Goal: Consume media (video, audio)

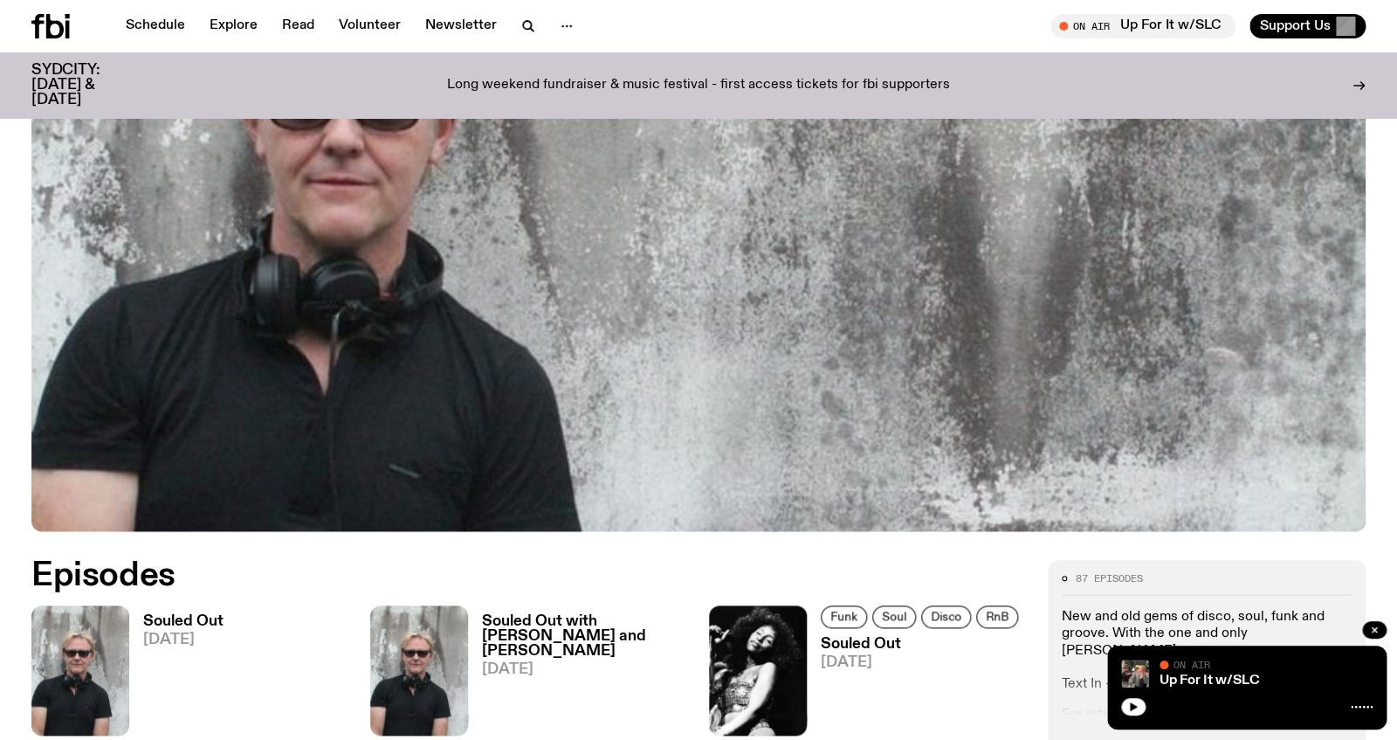
scroll to position [793, 0]
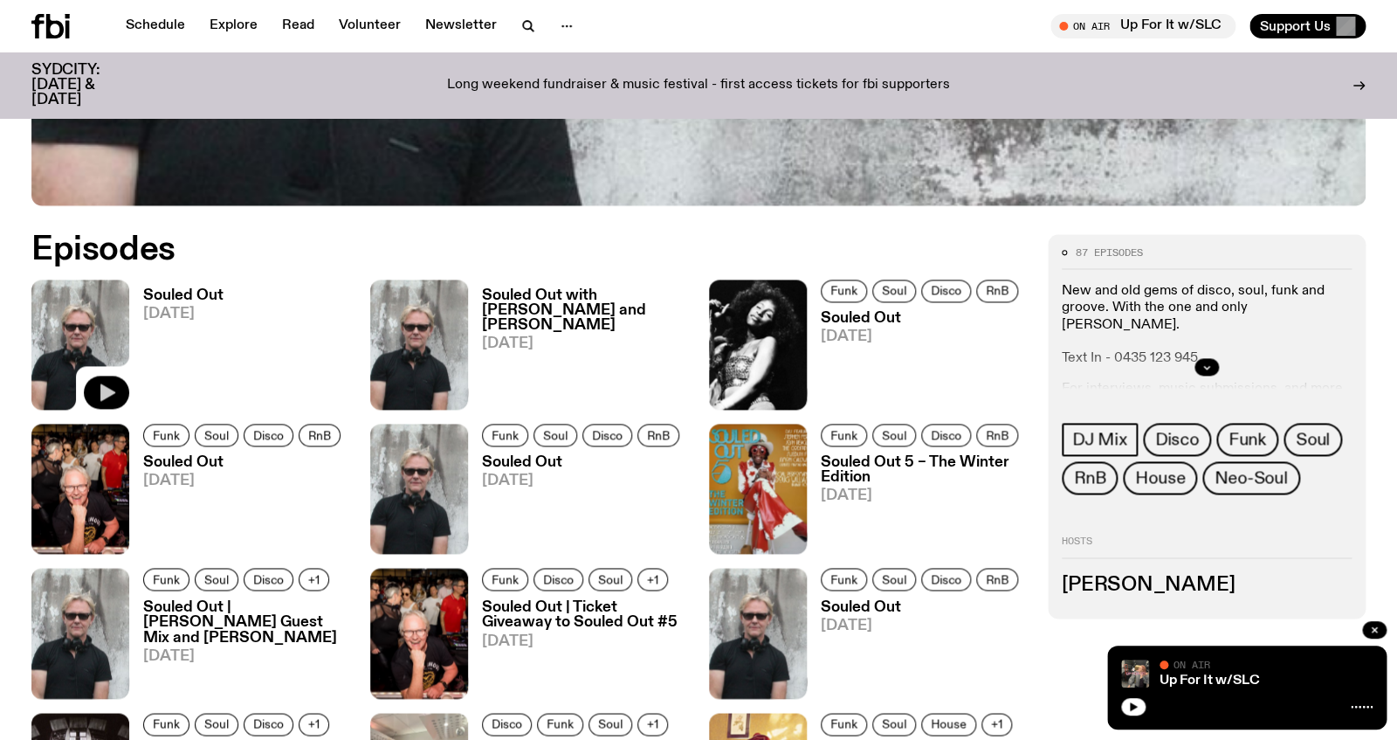
click at [108, 390] on icon "button" at bounding box center [107, 391] width 15 height 17
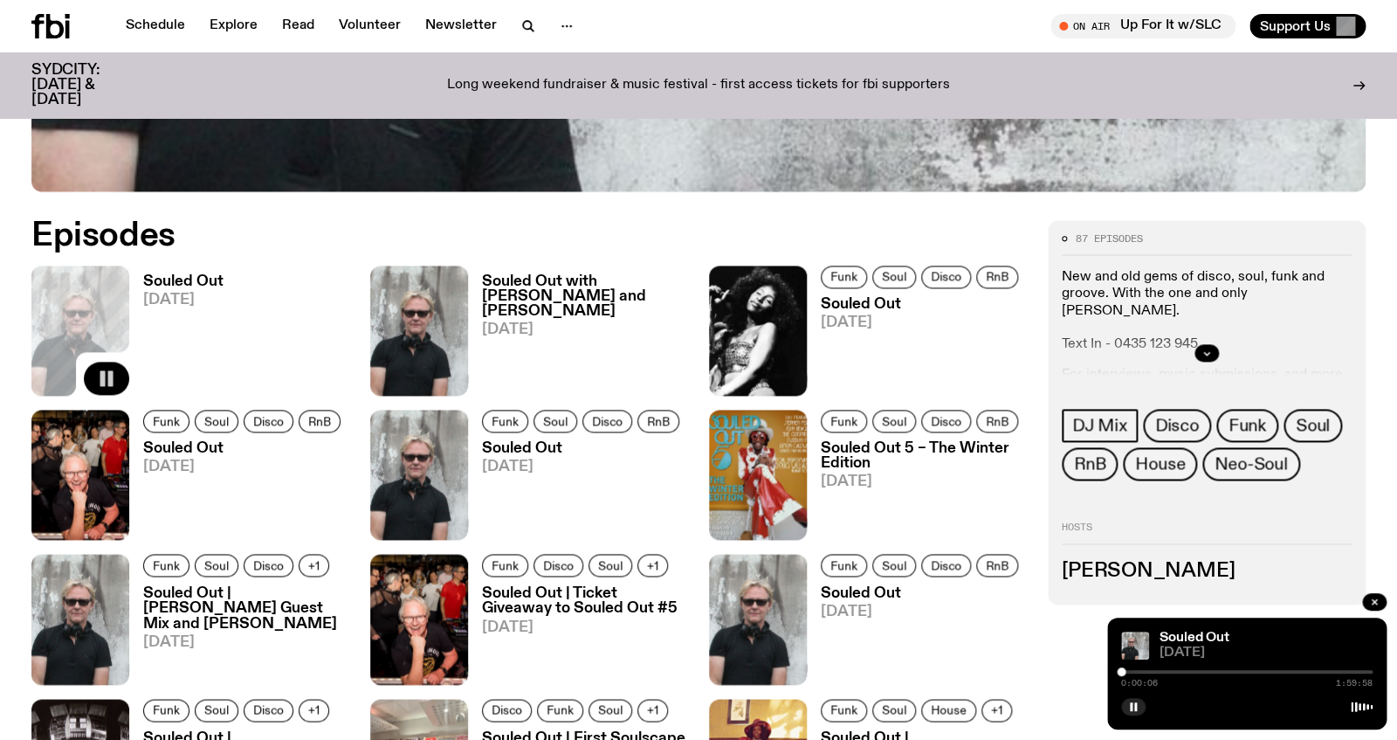
scroll to position [809, 0]
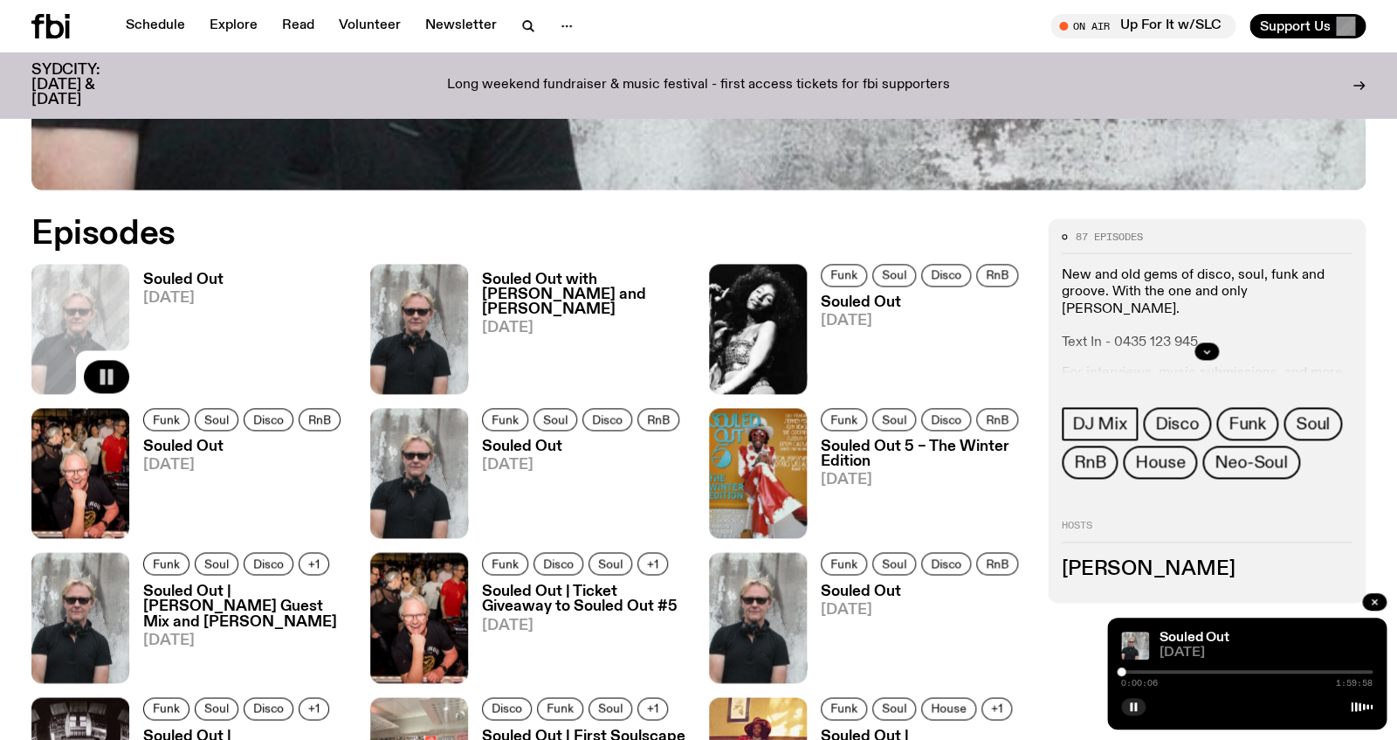
click at [178, 278] on h3 "Souled Out" at bounding box center [183, 279] width 80 height 15
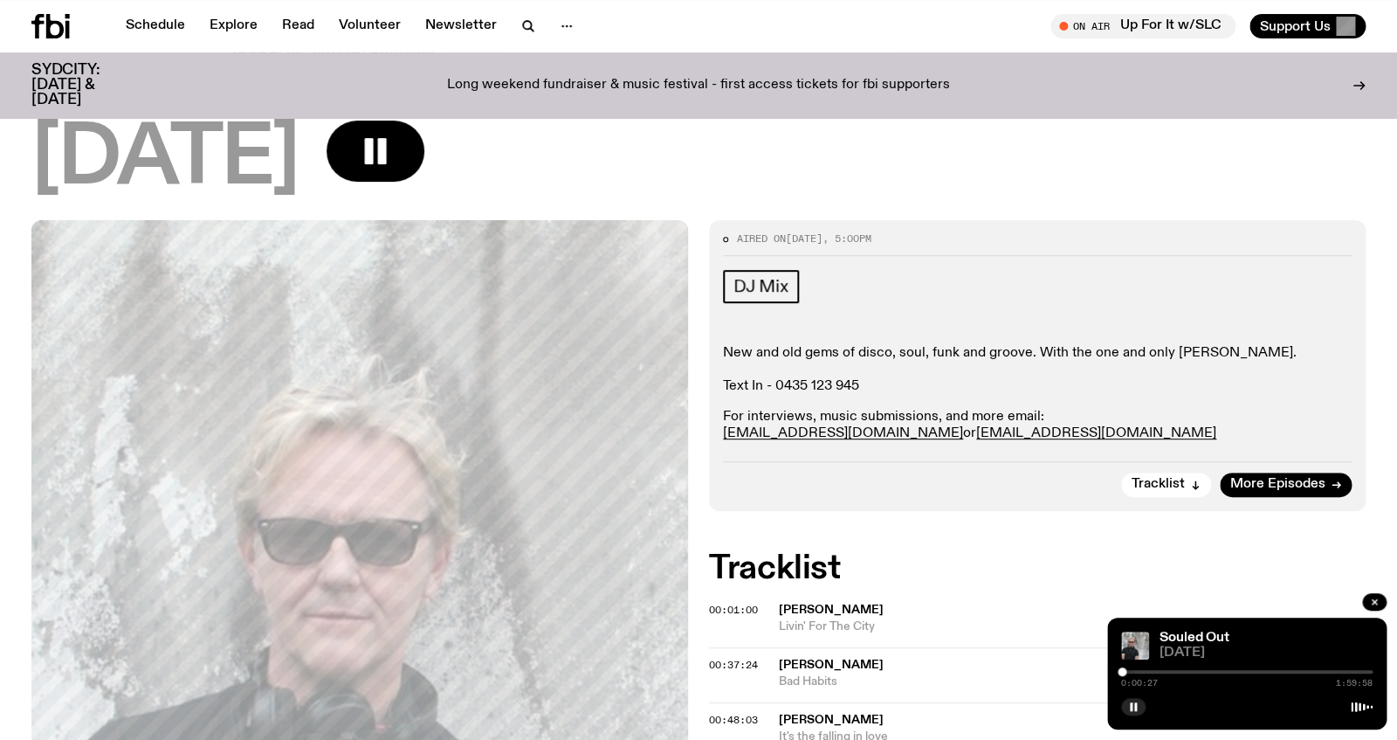
scroll to position [116, 0]
click at [393, 135] on icon "button" at bounding box center [375, 151] width 35 height 35
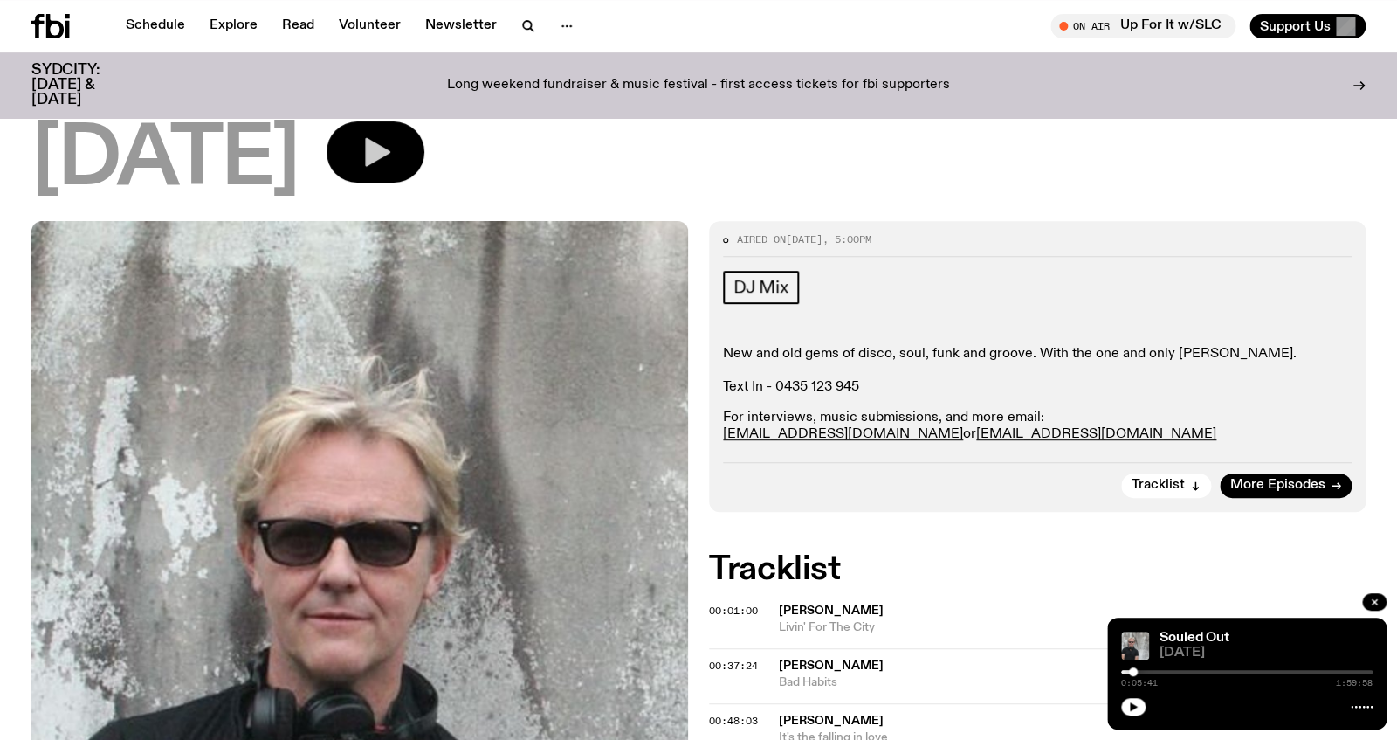
click at [393, 143] on icon "button" at bounding box center [375, 151] width 35 height 35
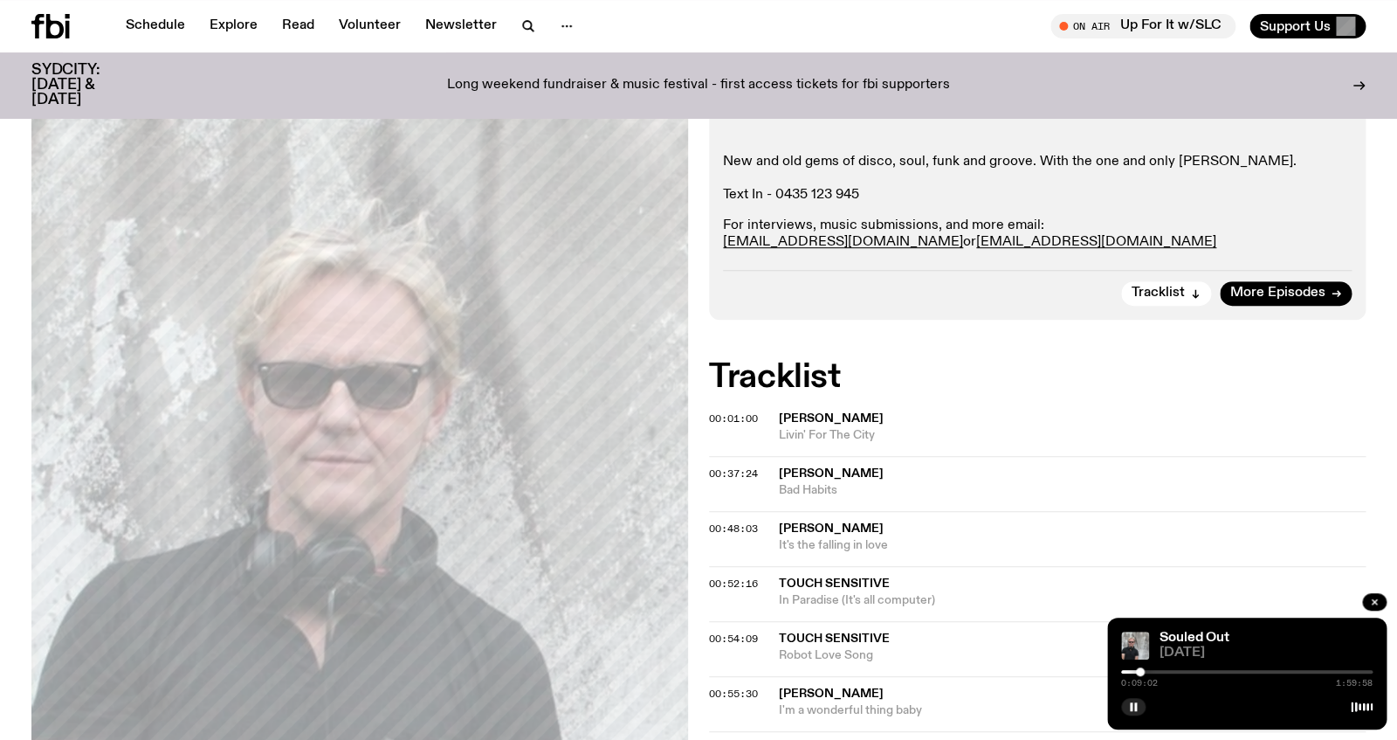
scroll to position [315, 0]
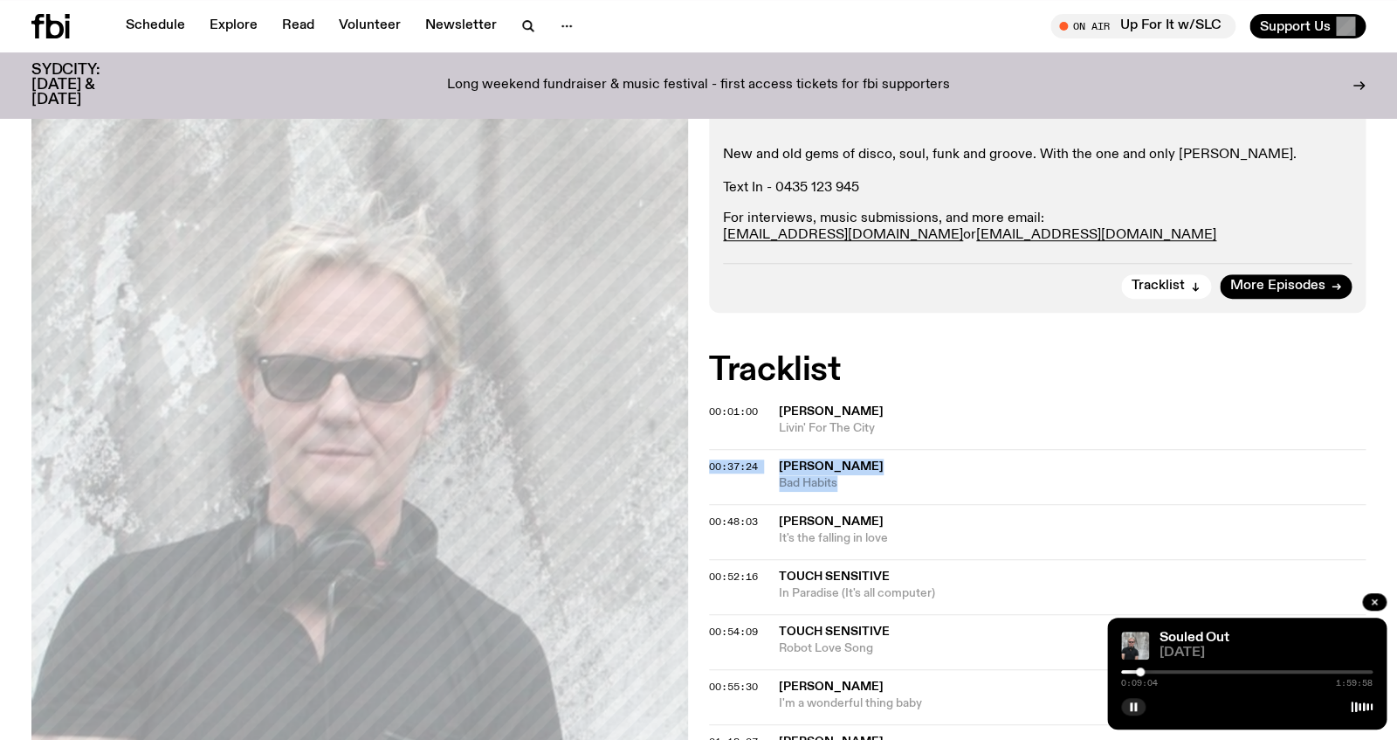
drag, startPoint x: 853, startPoint y: 484, endPoint x: 772, endPoint y: 467, distance: 82.9
click at [779, 475] on span "Bad Habits" at bounding box center [1072, 483] width 587 height 17
copy div "00:37:24 [PERSON_NAME] Bad Habits"
click at [1131, 708] on rect "button" at bounding box center [1131, 706] width 3 height 9
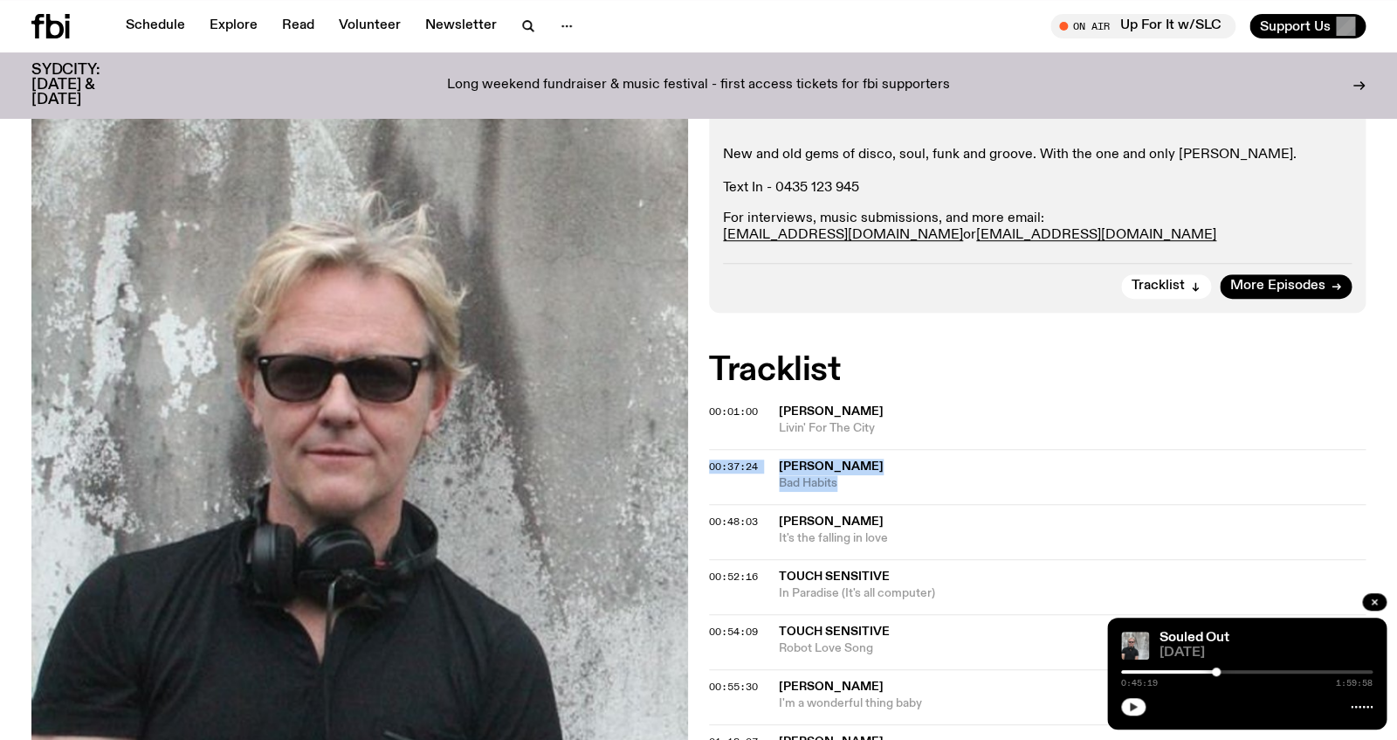
click at [1141, 710] on button "button" at bounding box center [1133, 706] width 24 height 17
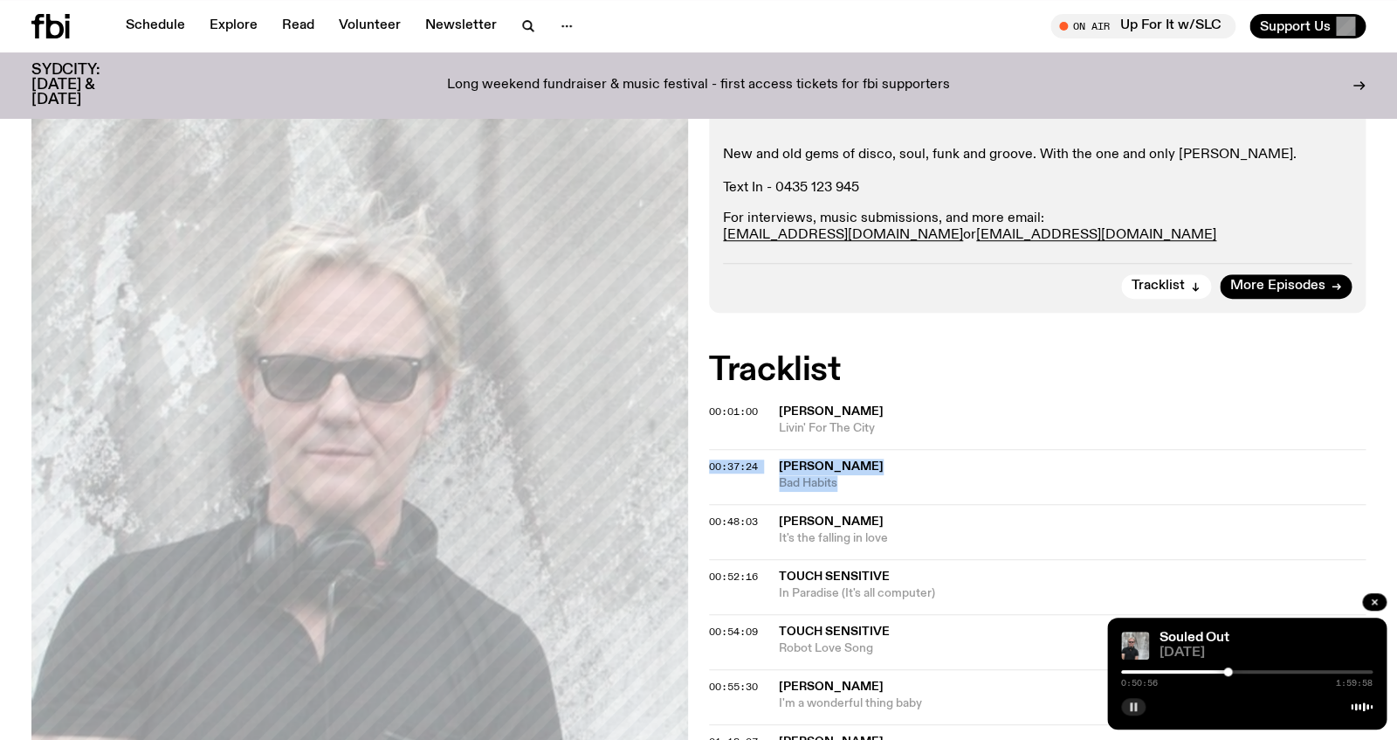
click at [1134, 705] on icon "button" at bounding box center [1133, 706] width 10 height 10
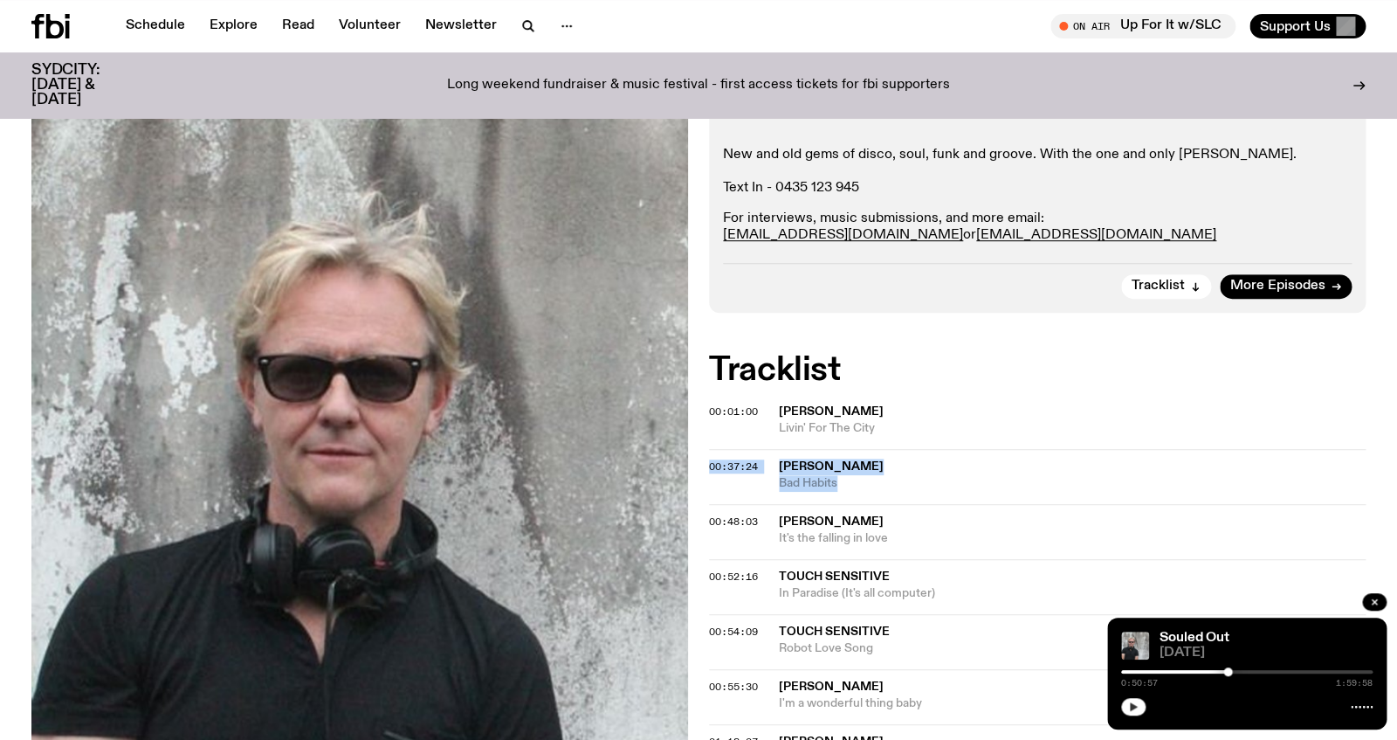
click at [1134, 709] on icon "button" at bounding box center [1133, 706] width 10 height 10
